Goal: Navigation & Orientation: Find specific page/section

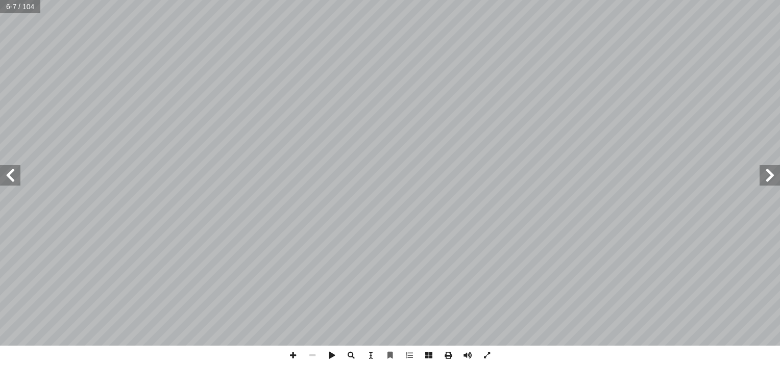
click at [8, 168] on span at bounding box center [10, 175] width 20 height 20
click at [13, 177] on span at bounding box center [10, 175] width 20 height 20
click at [767, 168] on span at bounding box center [769, 175] width 20 height 20
click at [16, 167] on span at bounding box center [10, 175] width 20 height 20
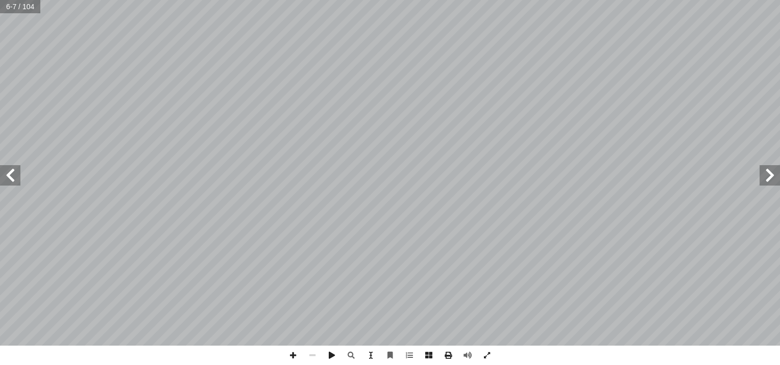
click at [775, 175] on span at bounding box center [769, 175] width 20 height 20
click at [6, 179] on div "ليف أ ا ّ فريق الت مقدمة ِ ، وزيادة ِ ه ِ مواهب ِ ، وصقل ِ الب ّ الط ِ ة ّ شخصي…" at bounding box center [390, 173] width 780 height 346
click at [2, 171] on span at bounding box center [10, 175] width 20 height 20
click at [775, 155] on div "٢ ولى أ ال� ُ ة َ د ْ ح َ الو ّ ي ِ ب َ ر َ الع ِ ن َ ط َ في الو ٌ ة َ ل ْ ح ِ …" at bounding box center [390, 173] width 780 height 346
click at [12, 180] on span at bounding box center [10, 175] width 20 height 20
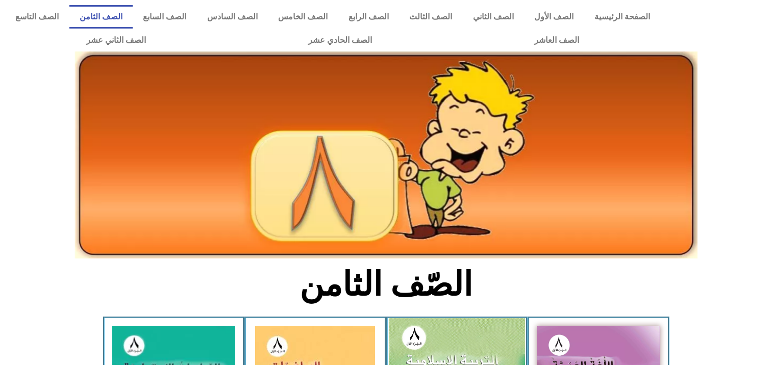
scroll to position [360, 0]
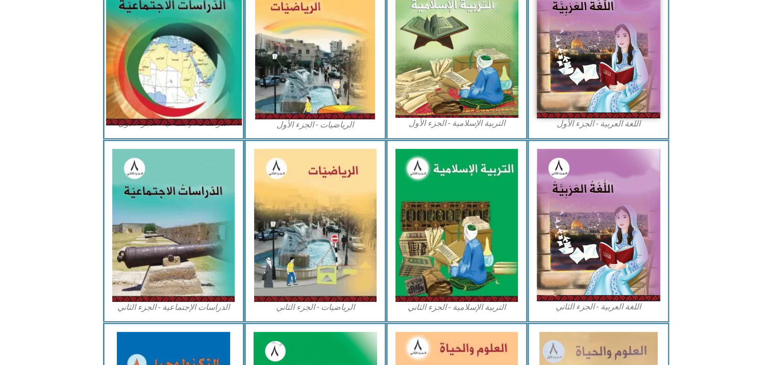
click at [173, 73] on img at bounding box center [174, 42] width 136 height 167
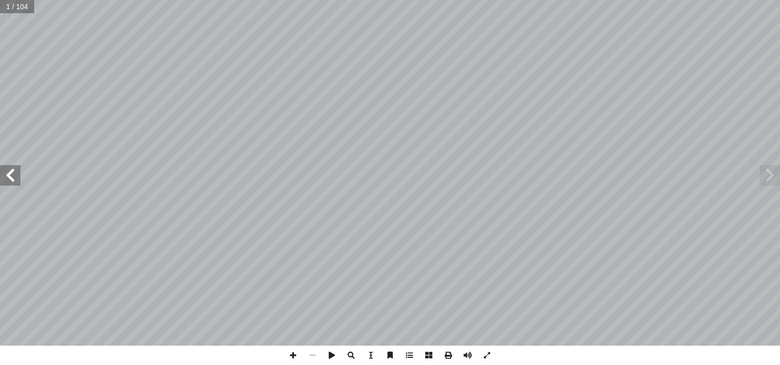
click at [3, 180] on span at bounding box center [10, 175] width 20 height 20
click at [8, 175] on span at bounding box center [10, 175] width 20 height 20
click at [4, 174] on span at bounding box center [10, 175] width 20 height 20
drag, startPoint x: 11, startPoint y: 169, endPoint x: 0, endPoint y: 169, distance: 10.7
click at [8, 169] on span at bounding box center [10, 175] width 20 height 20
